Goal: Navigation & Orientation: Understand site structure

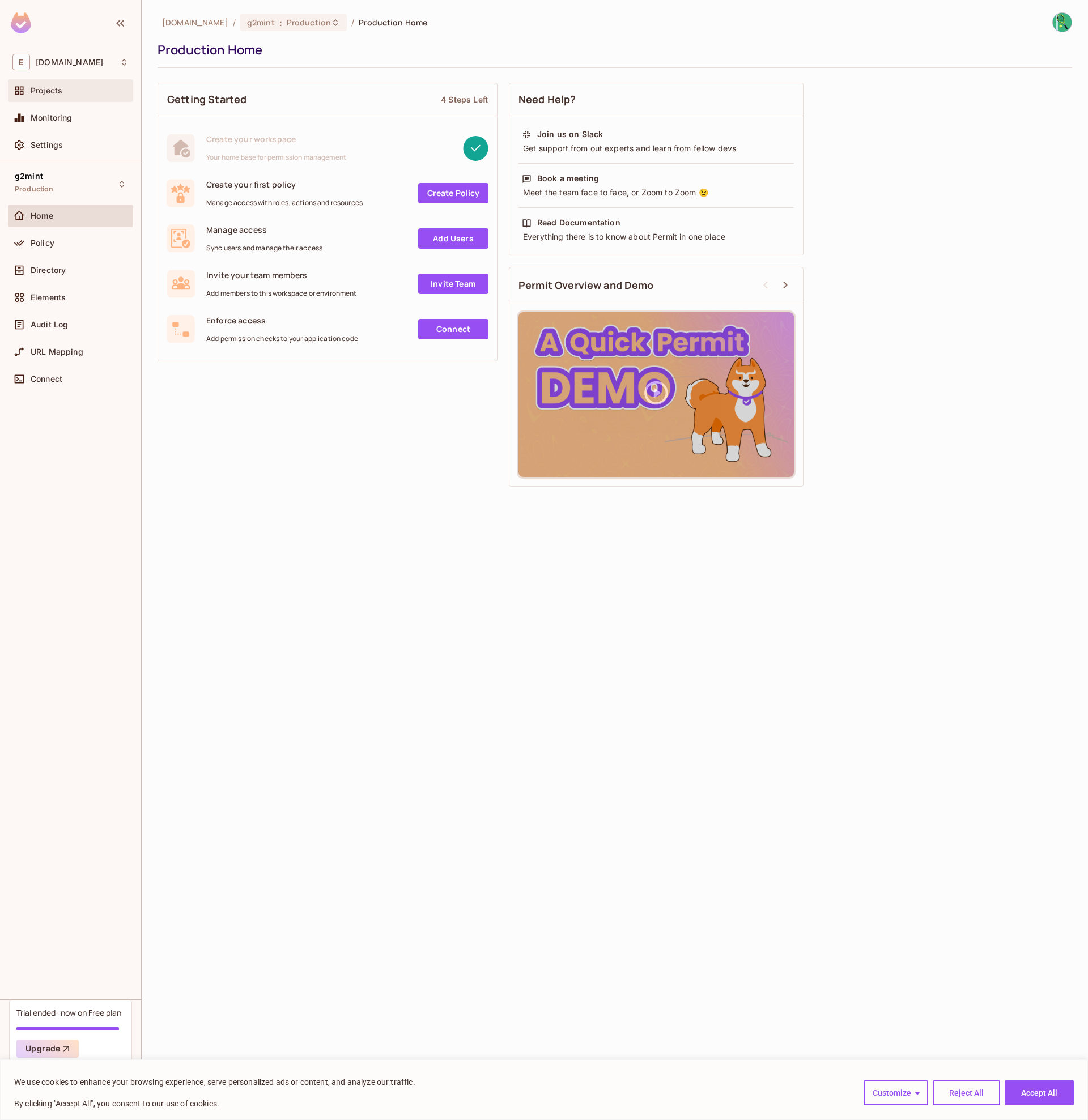
click at [64, 92] on div "Projects" at bounding box center [79, 91] width 98 height 9
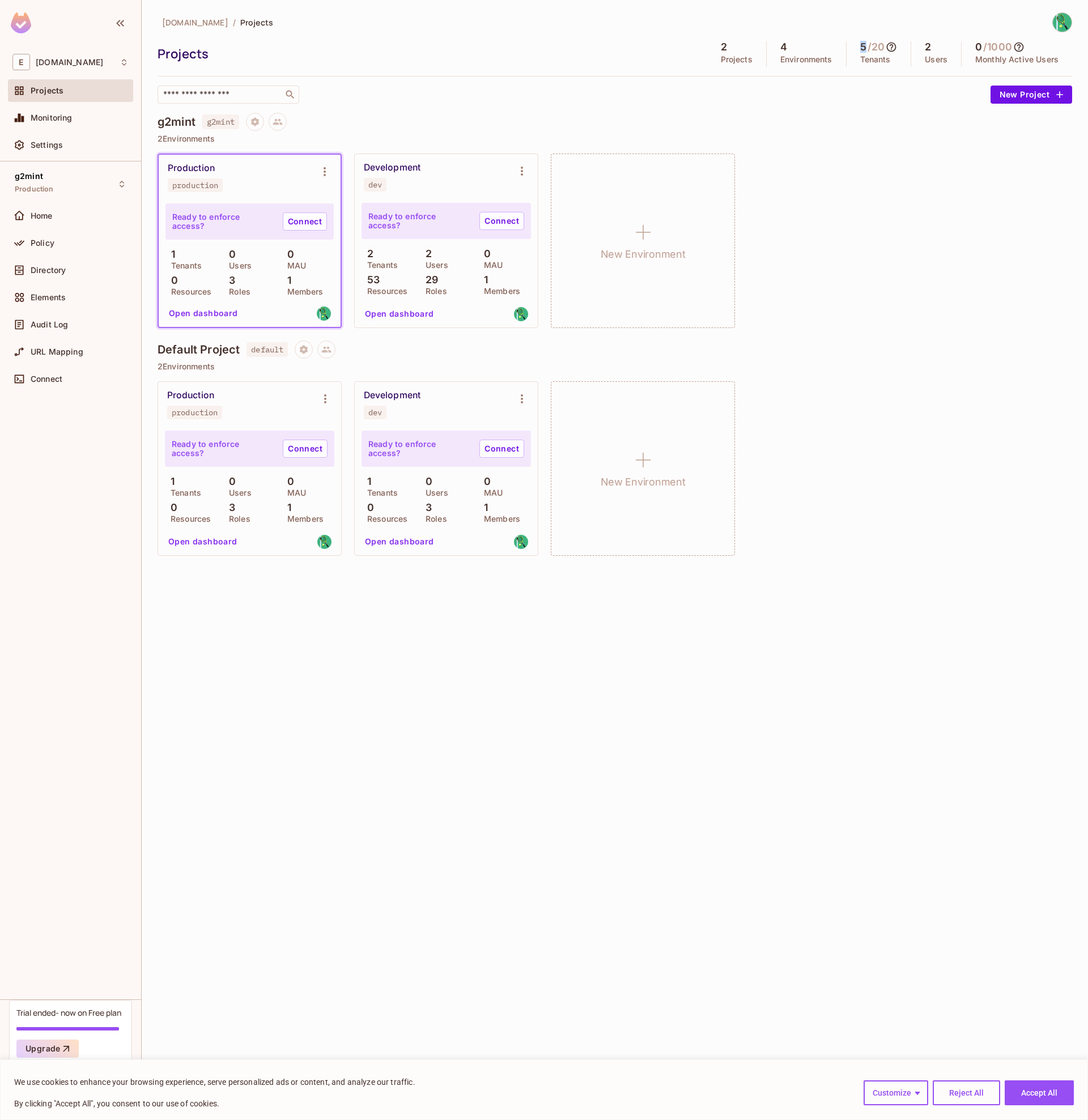
drag, startPoint x: 857, startPoint y: 48, endPoint x: 863, endPoint y: 45, distance: 6.7
click at [863, 45] on div "5 / 20 Tenants" at bounding box center [879, 54] width 65 height 25
click at [289, 284] on p "1" at bounding box center [286, 280] width 10 height 11
drag, startPoint x: 387, startPoint y: 280, endPoint x: 364, endPoint y: 259, distance: 31.1
click at [362, 262] on div "2 Tenants 2 Users 0 MAU 53 Resources 29 Roles 1 Members" at bounding box center [446, 272] width 170 height 47
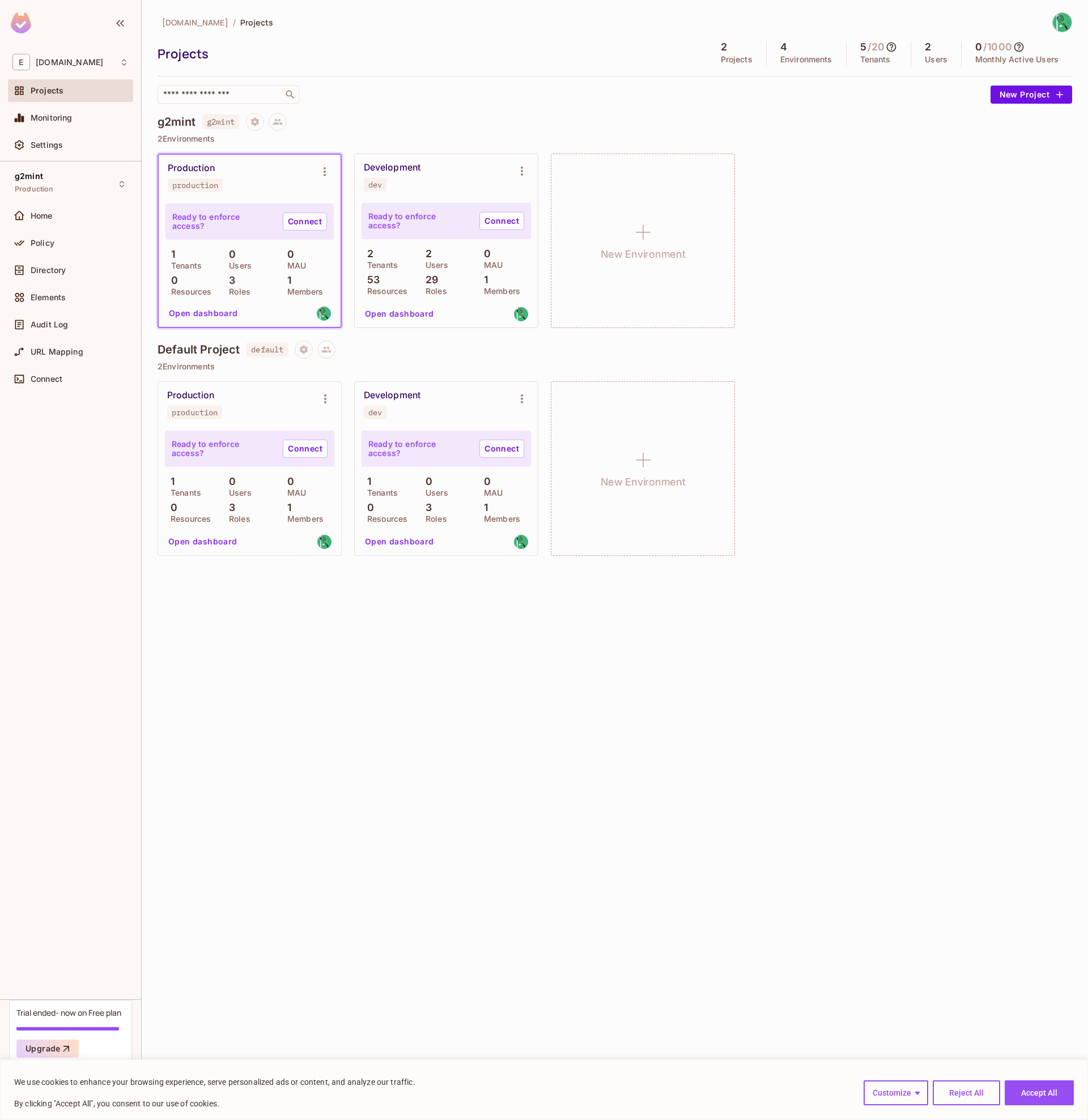
click at [364, 259] on p "2" at bounding box center [368, 253] width 12 height 11
click at [388, 251] on div "2 Tenants" at bounding box center [387, 259] width 53 height 21
click at [389, 313] on button "Open dashboard" at bounding box center [400, 313] width 78 height 18
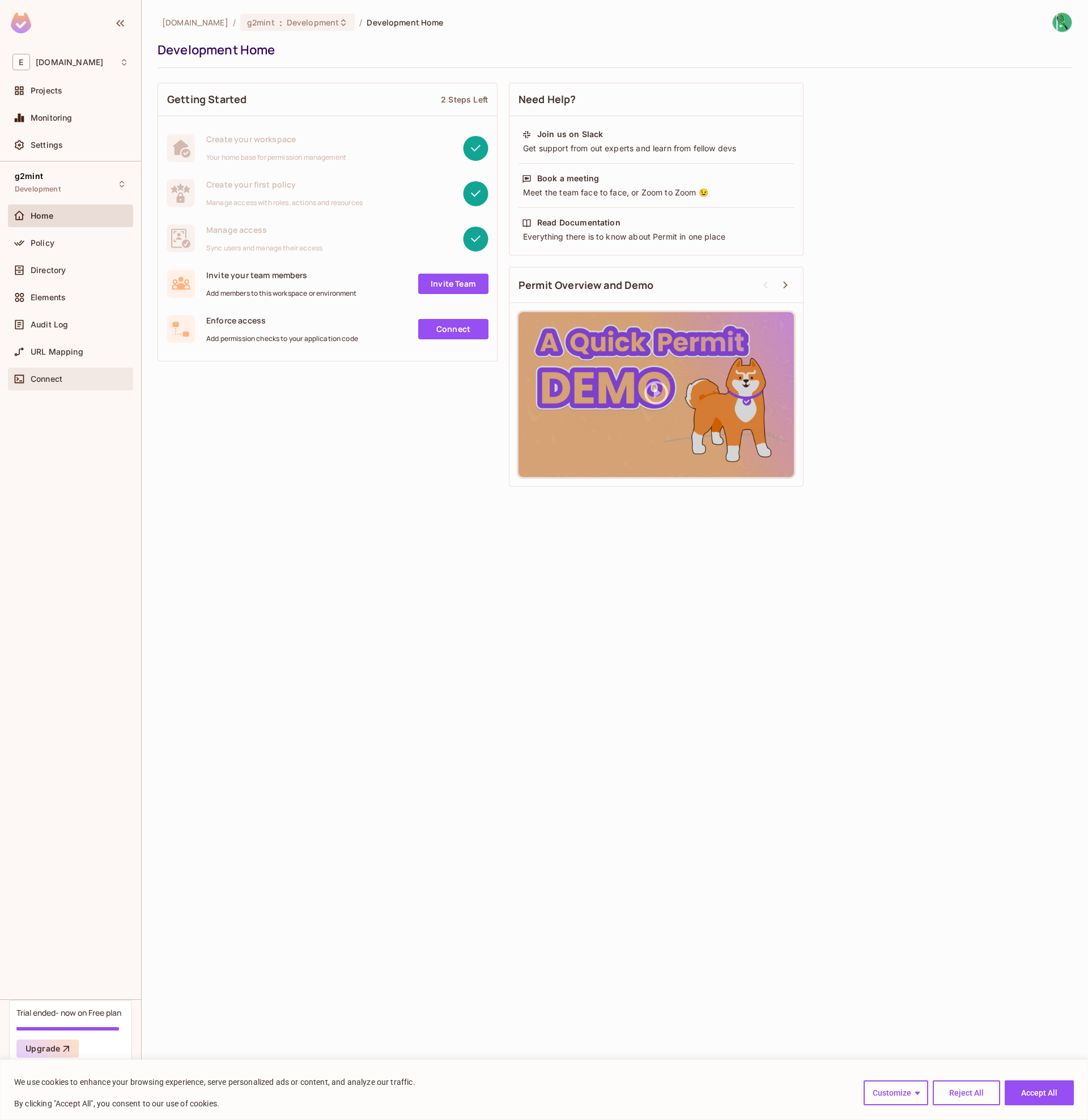
click at [60, 381] on span "Connect" at bounding box center [46, 379] width 32 height 9
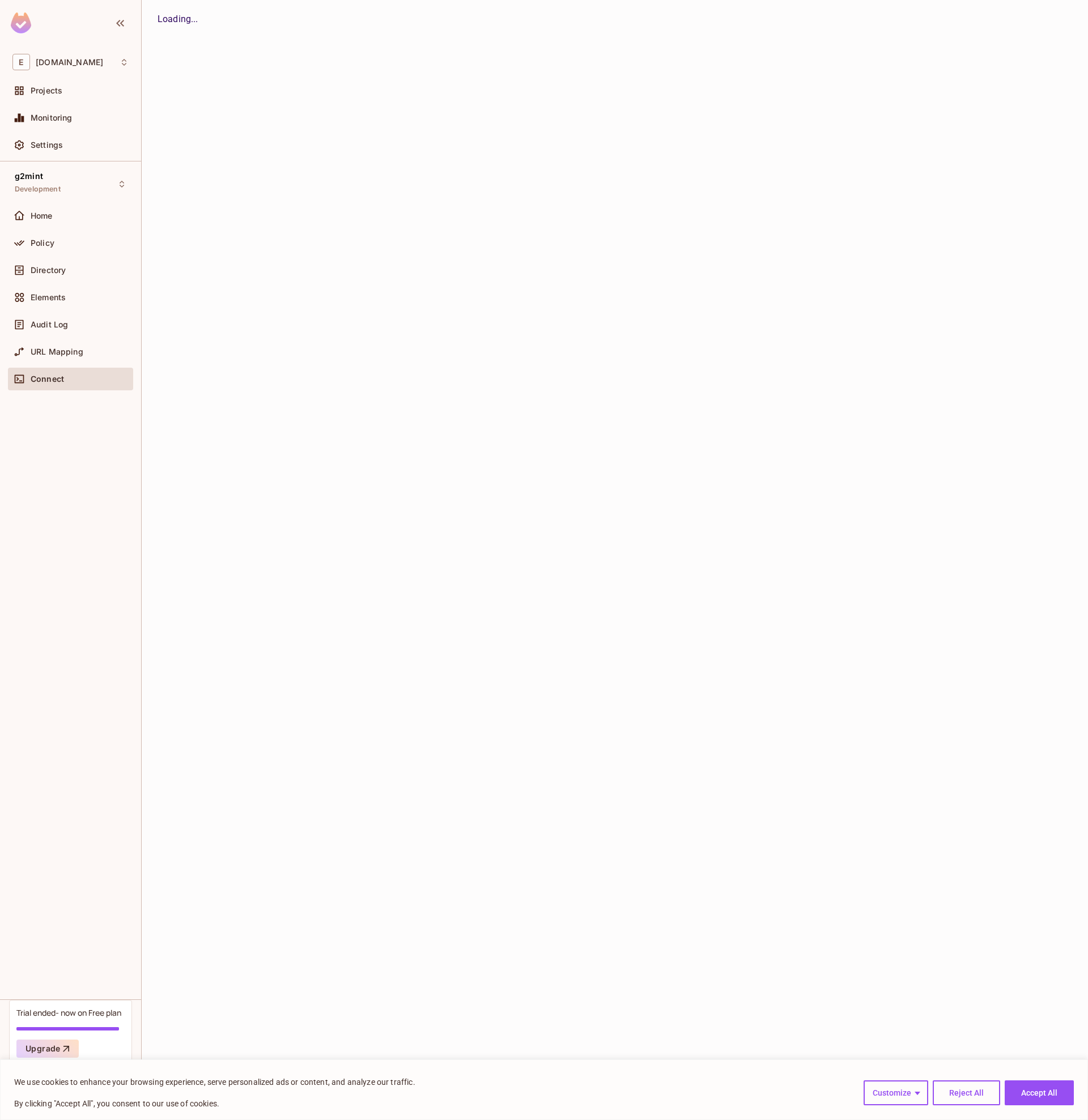
click at [54, 227] on div "Home" at bounding box center [70, 218] width 125 height 27
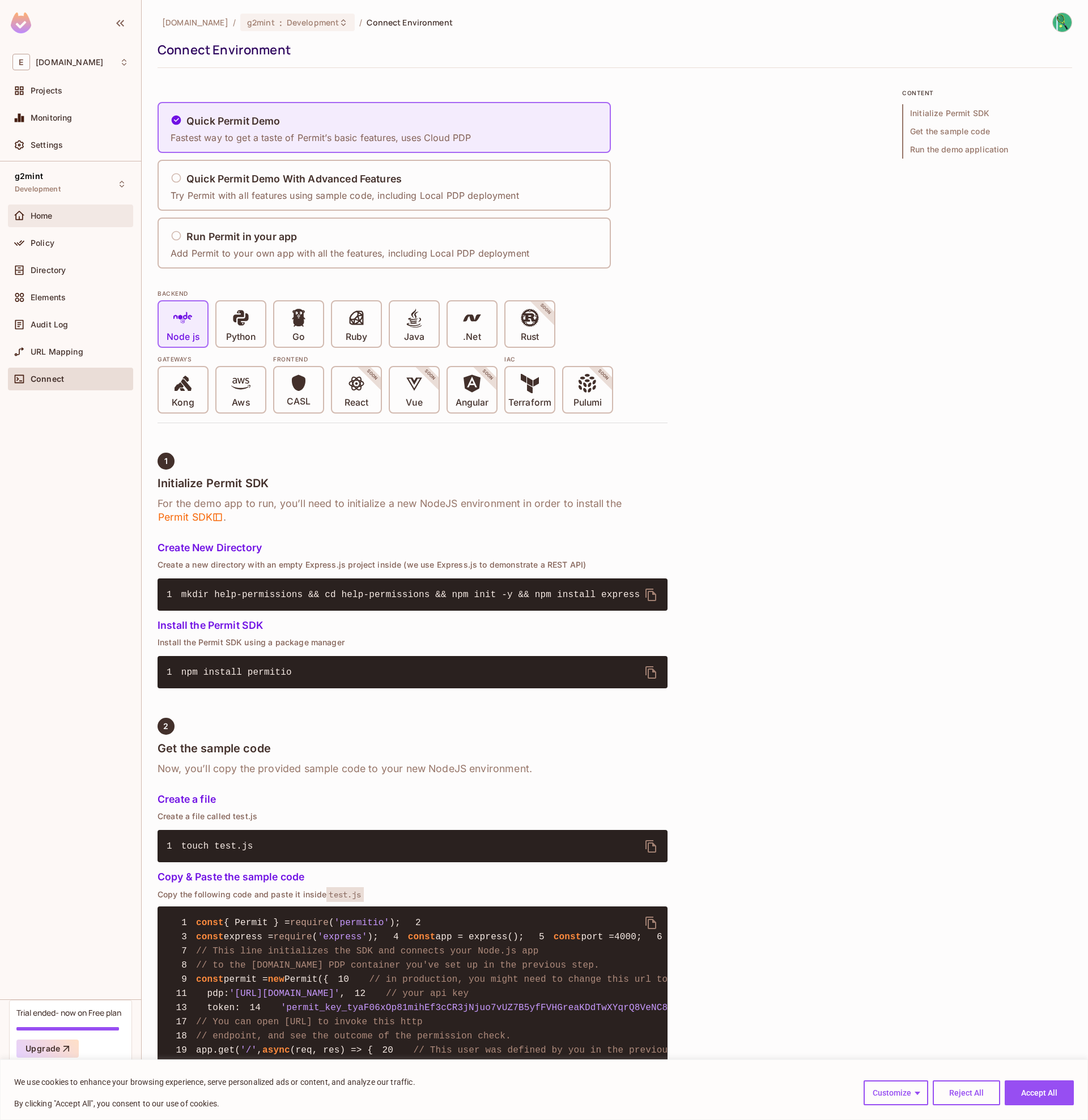
click at [54, 215] on div "Home" at bounding box center [79, 215] width 98 height 9
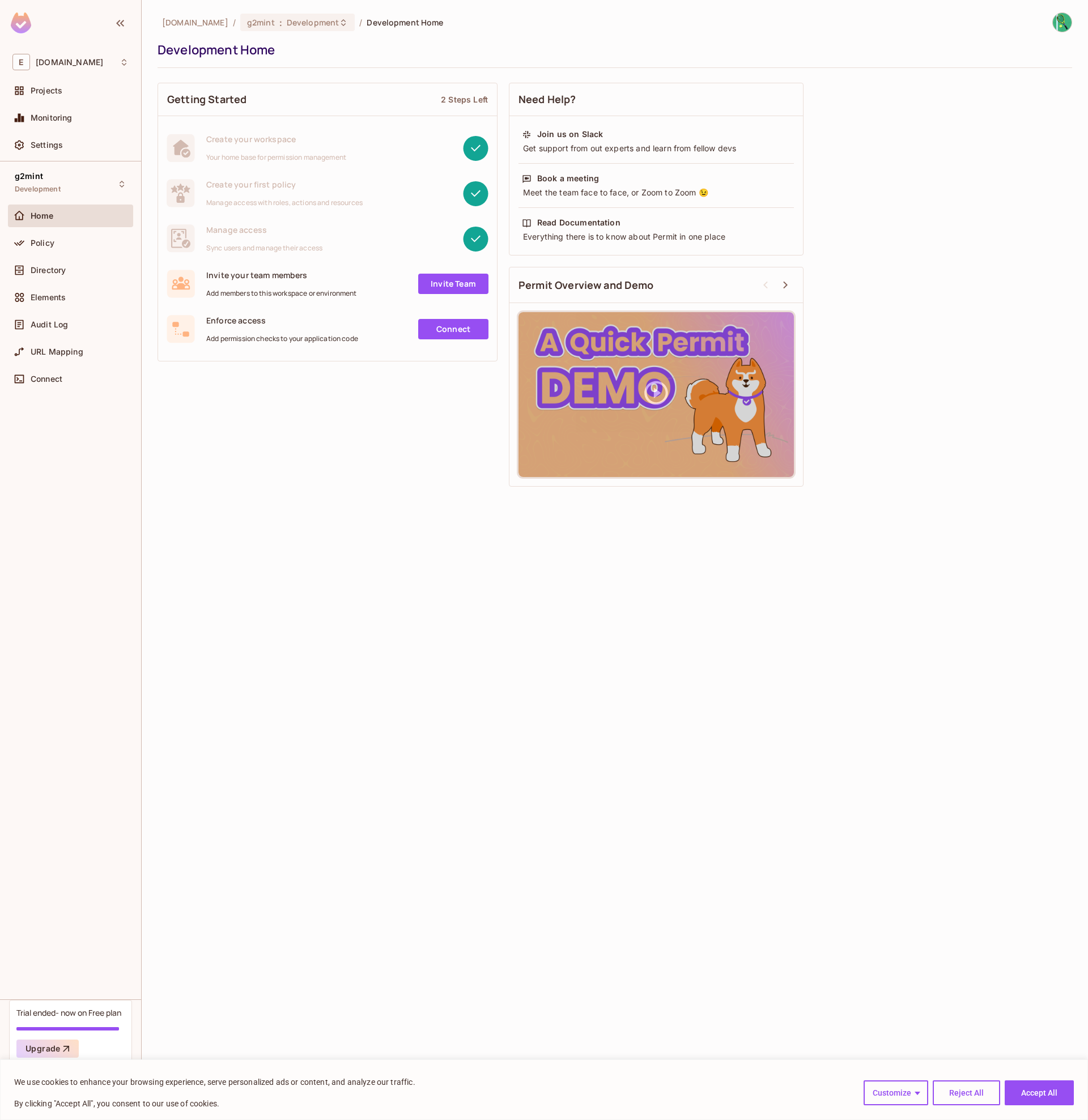
drag, startPoint x: 211, startPoint y: 229, endPoint x: 219, endPoint y: 227, distance: 8.2
click at [211, 229] on span "Manage access" at bounding box center [264, 229] width 116 height 10
click at [46, 117] on span "Monitoring" at bounding box center [51, 118] width 42 height 9
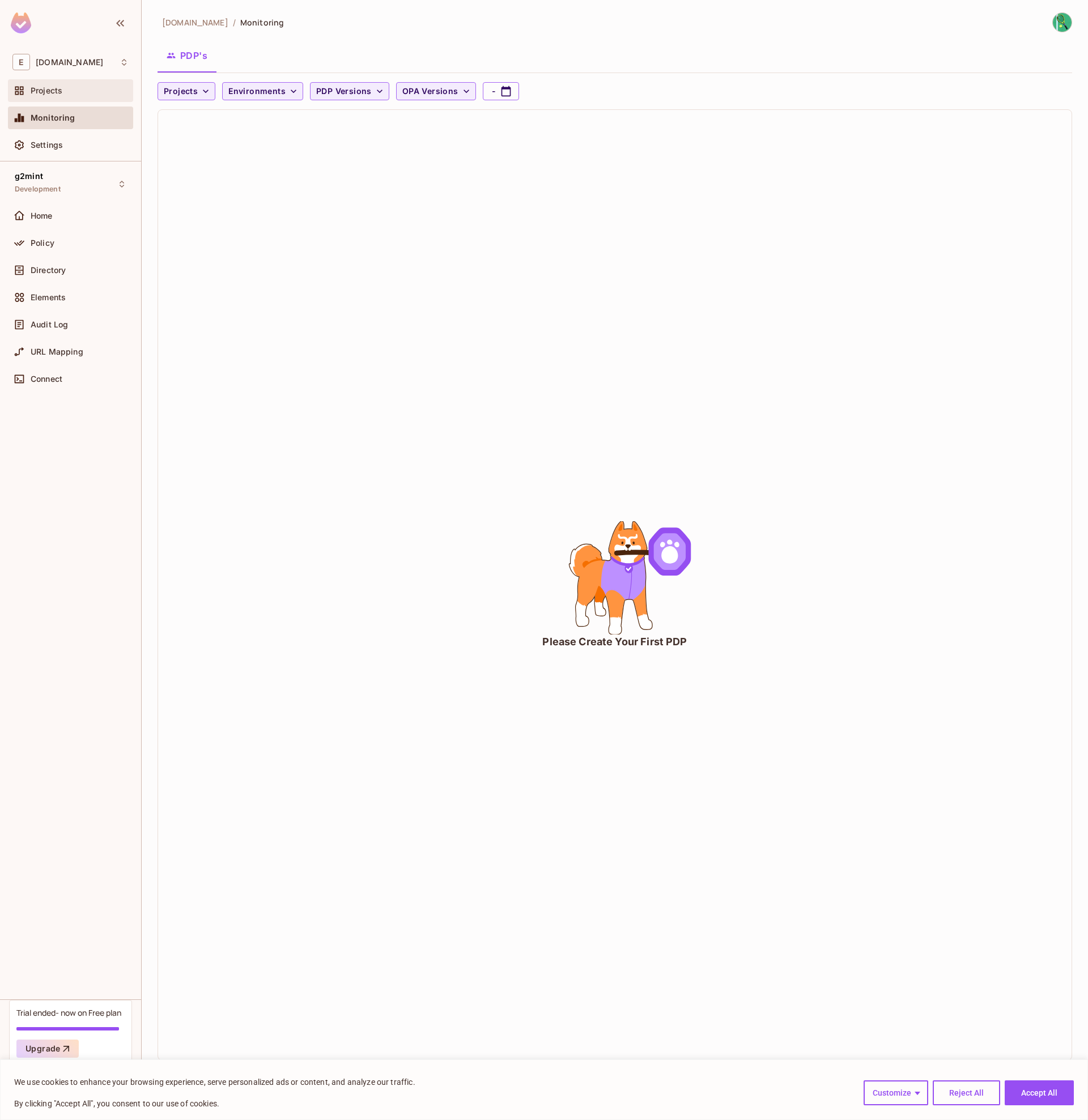
click at [45, 90] on span "Projects" at bounding box center [46, 91] width 32 height 9
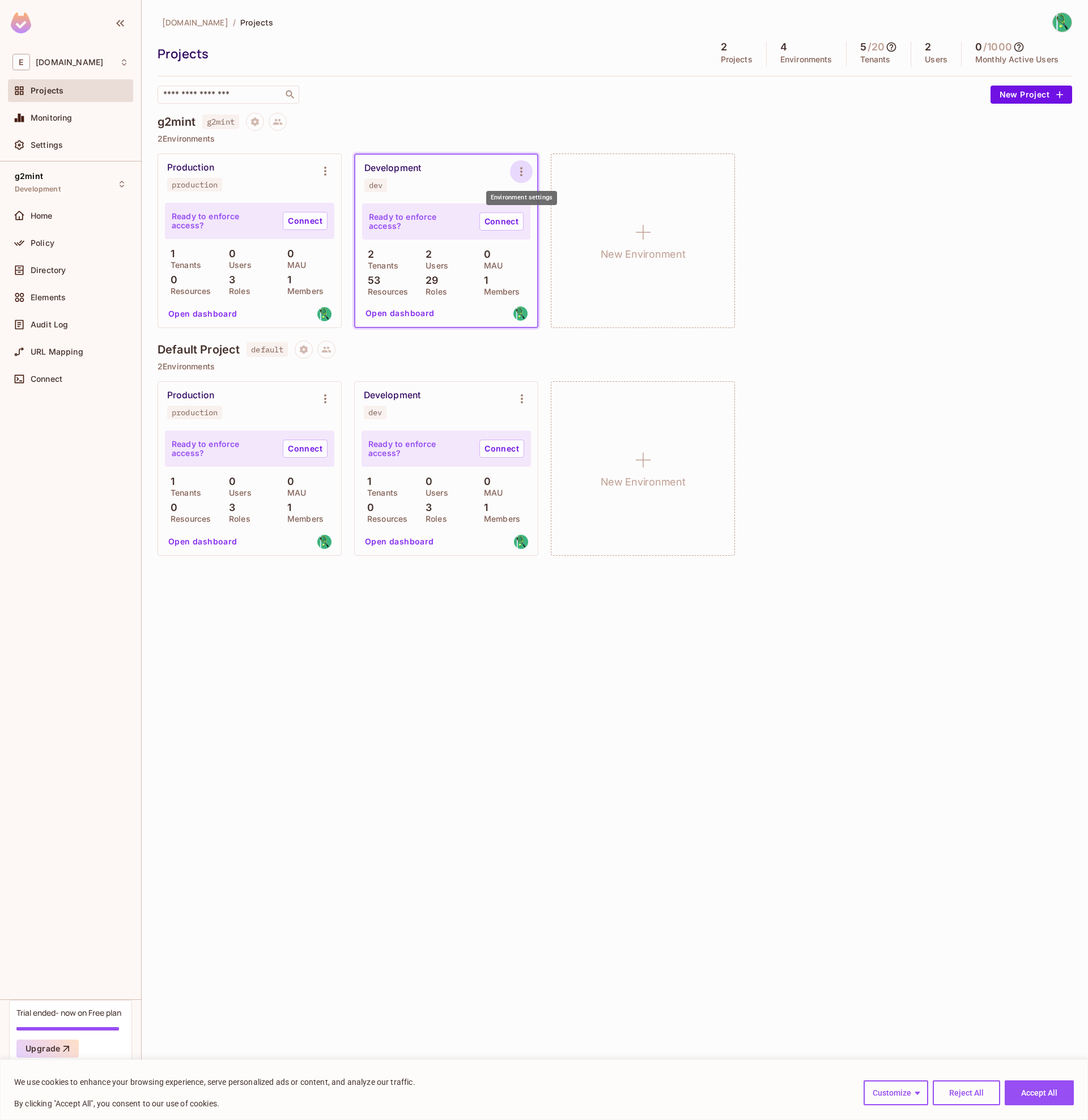
click at [523, 170] on icon "Environment settings" at bounding box center [522, 172] width 14 height 14
click at [871, 255] on div at bounding box center [544, 560] width 1088 height 1120
